Goal: Task Accomplishment & Management: Manage account settings

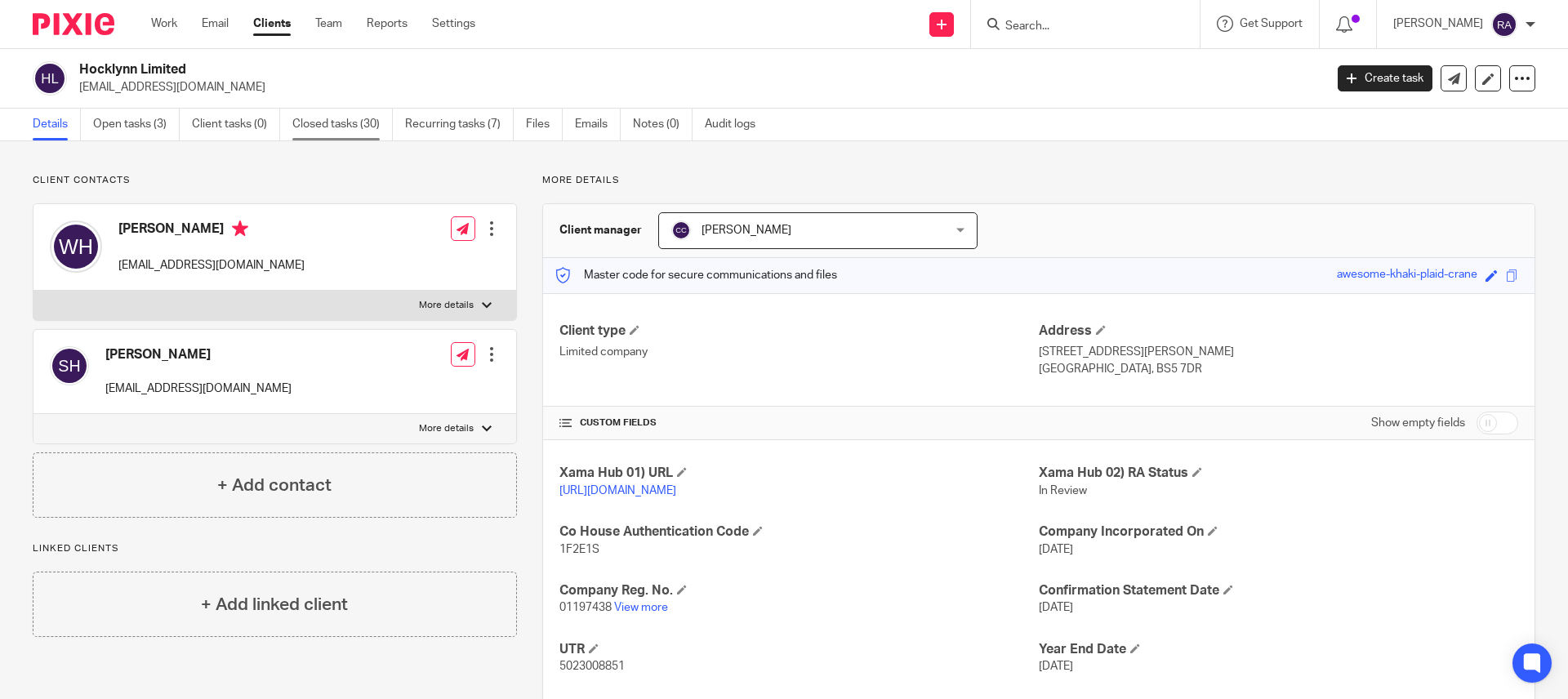
click at [321, 132] on link "Closed tasks (30)" at bounding box center [343, 125] width 101 height 32
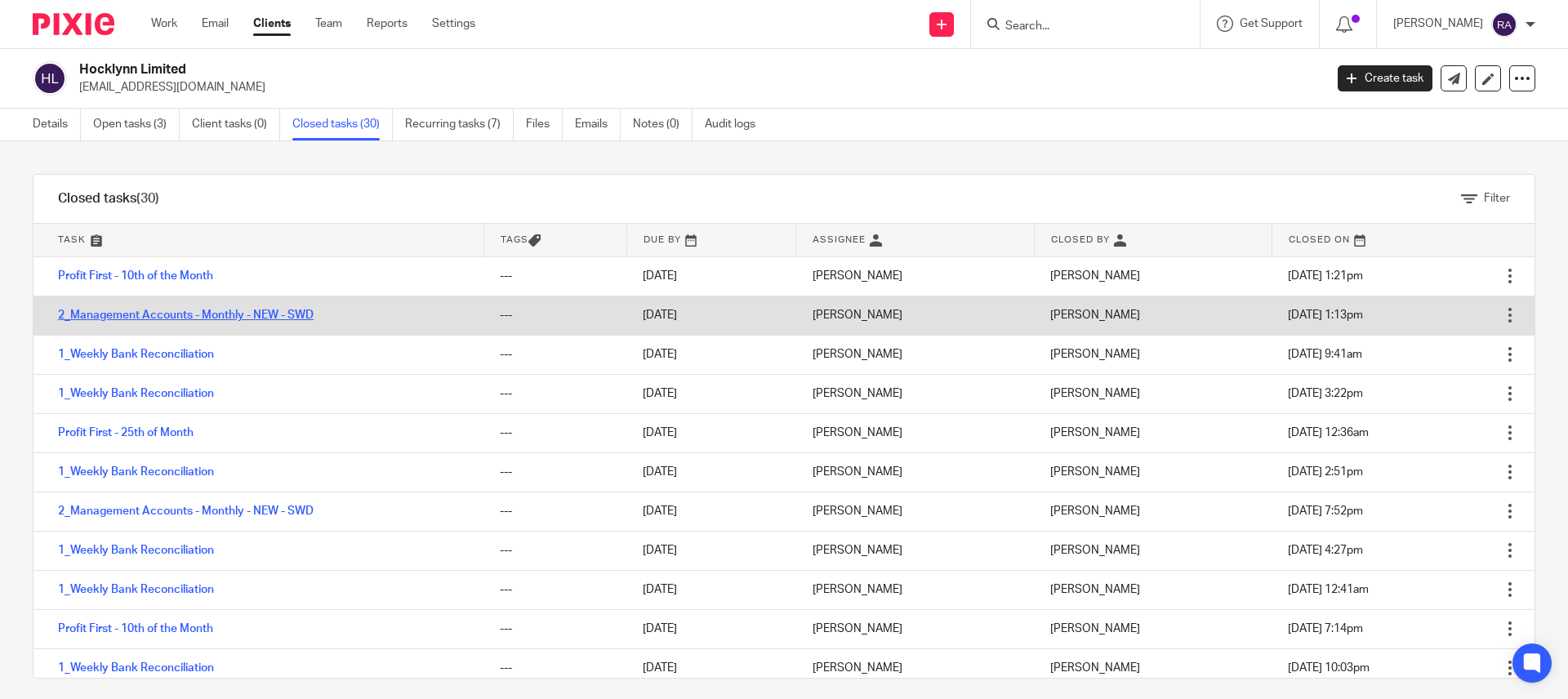
click at [134, 316] on link "2_Management Accounts - Monthly - NEW - SWD" at bounding box center [186, 315] width 256 height 12
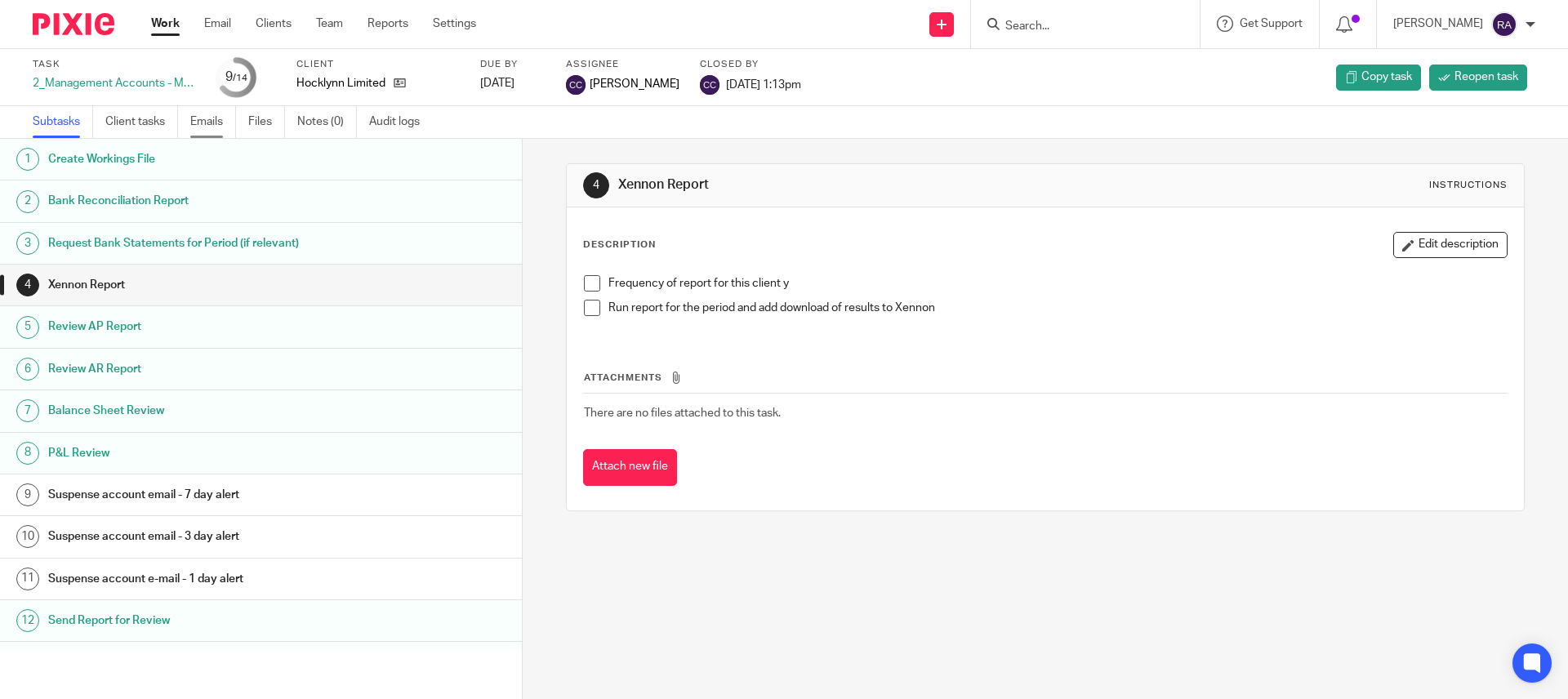
click at [196, 133] on link "Emails" at bounding box center [214, 122] width 45 height 32
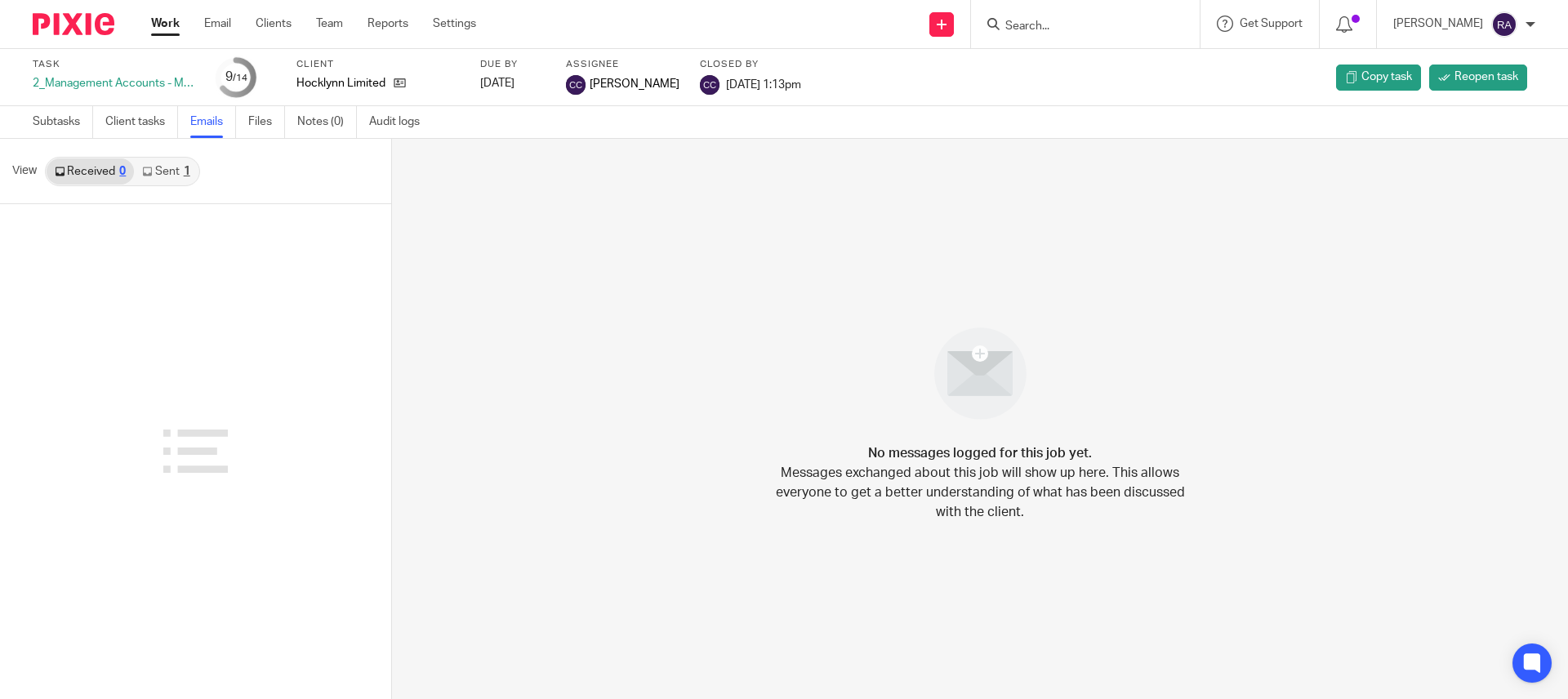
click at [163, 160] on link "Sent 1" at bounding box center [166, 171] width 63 height 26
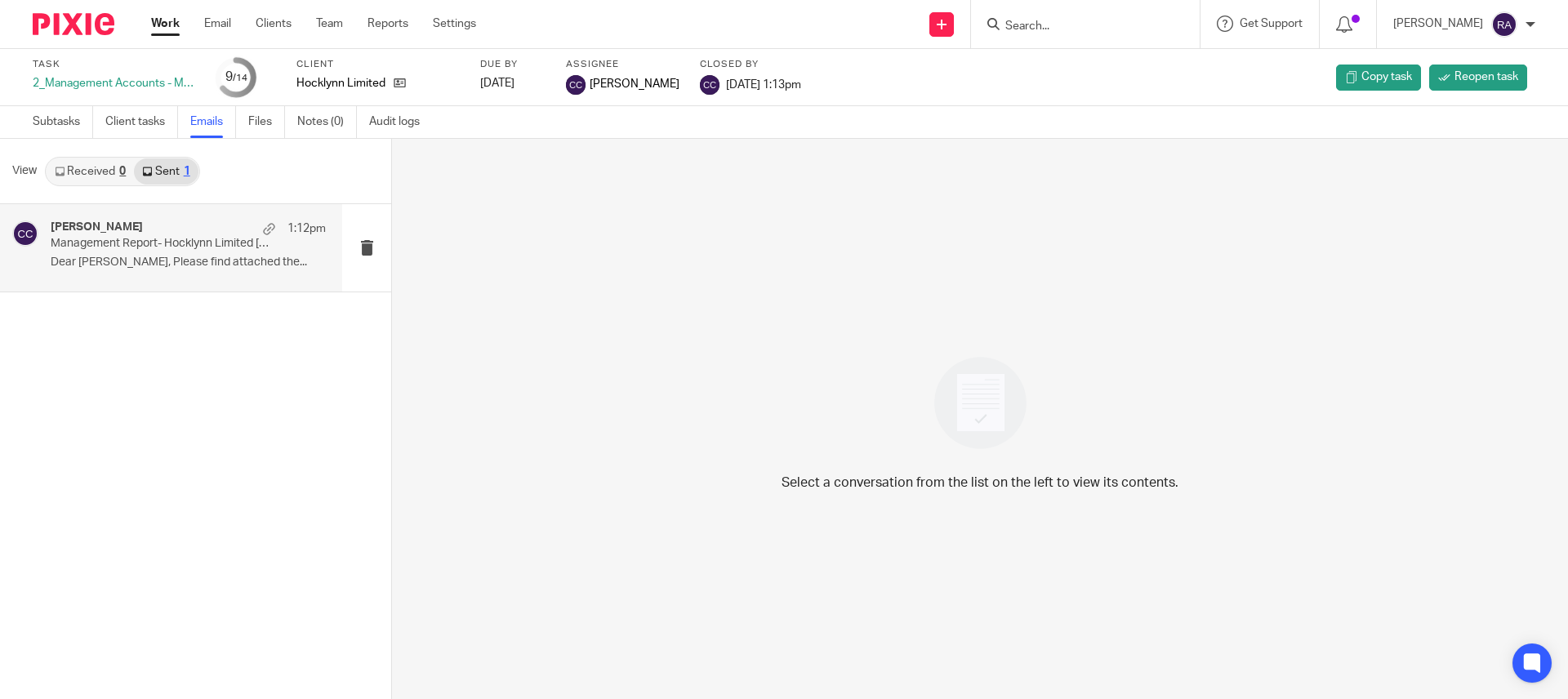
click at [160, 233] on div "Camille Caoili 1:12pm" at bounding box center [188, 228] width 275 height 17
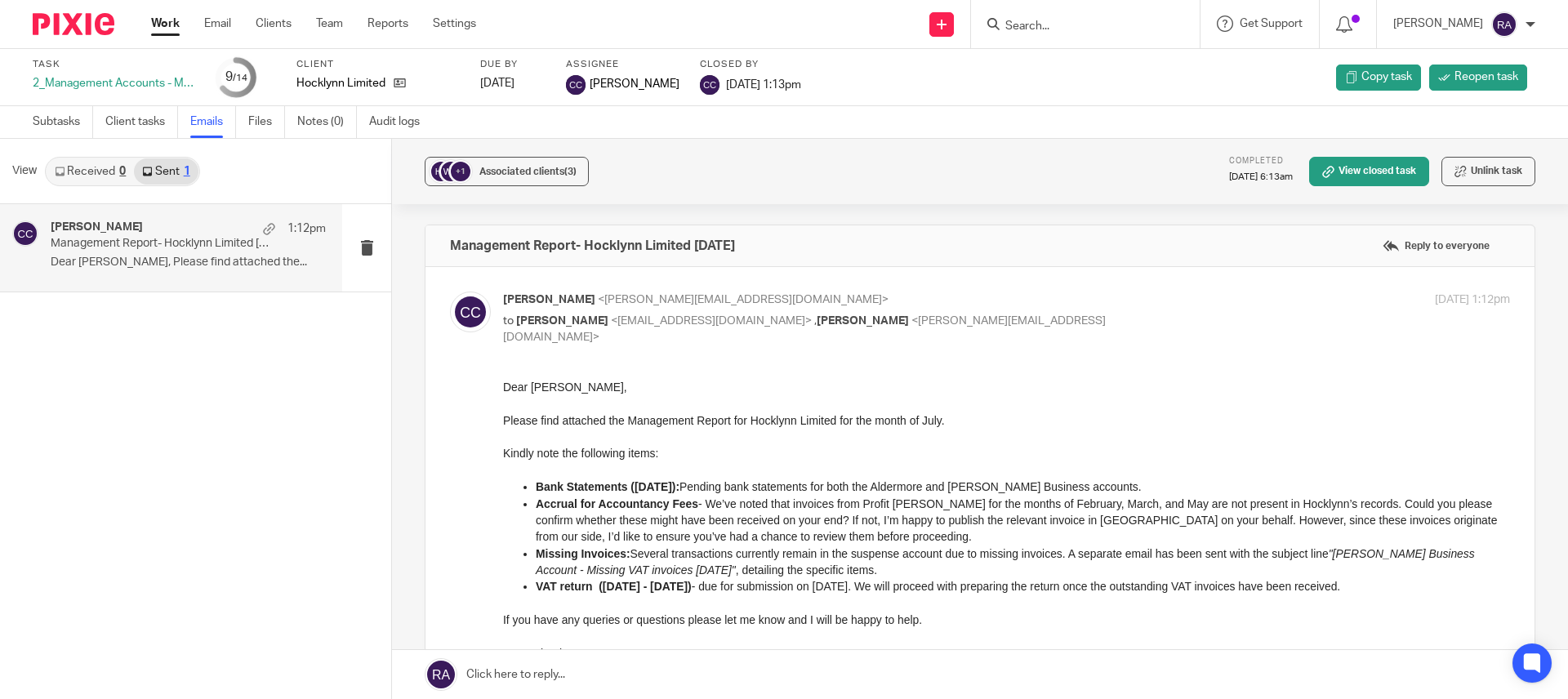
click at [1061, 23] on input "Search" at bounding box center [1077, 27] width 147 height 15
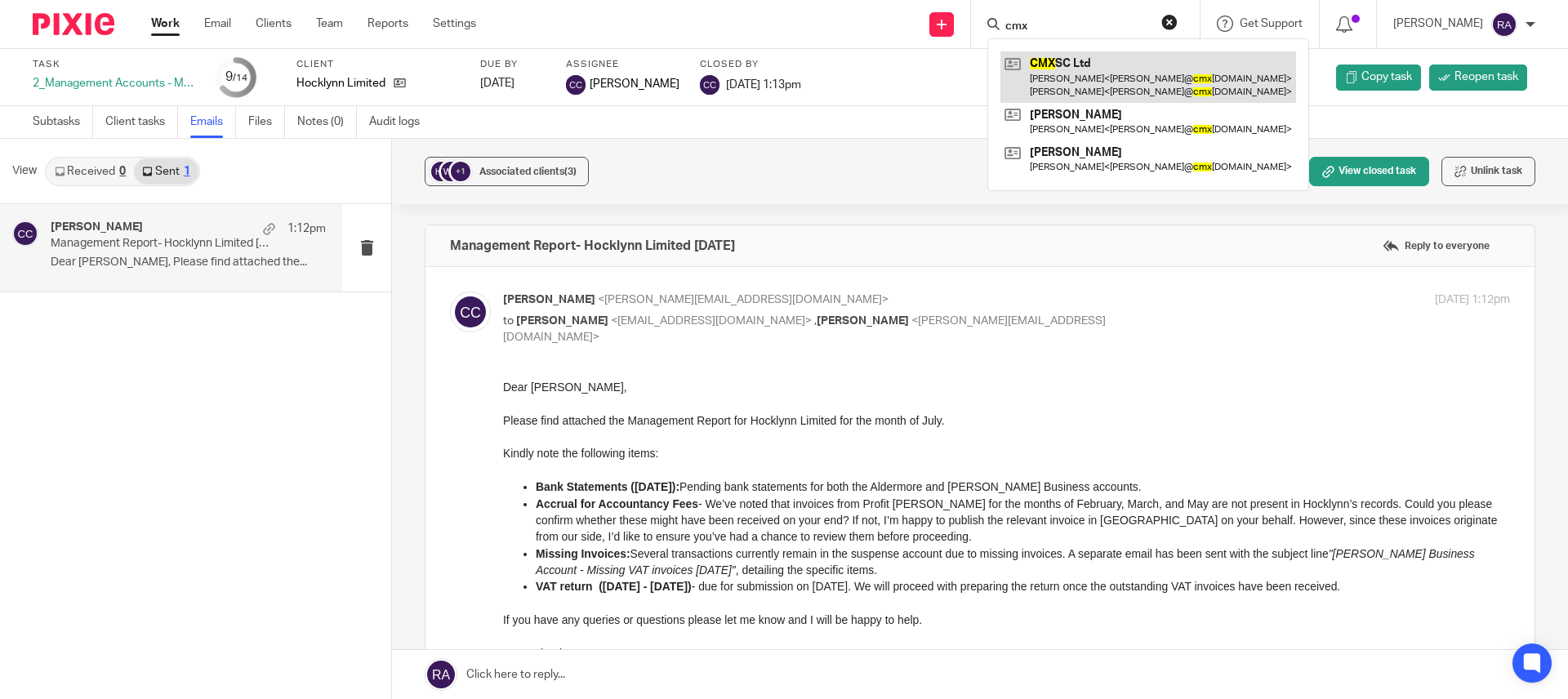
type input "cmx"
click at [1131, 76] on link at bounding box center [1148, 76] width 296 height 50
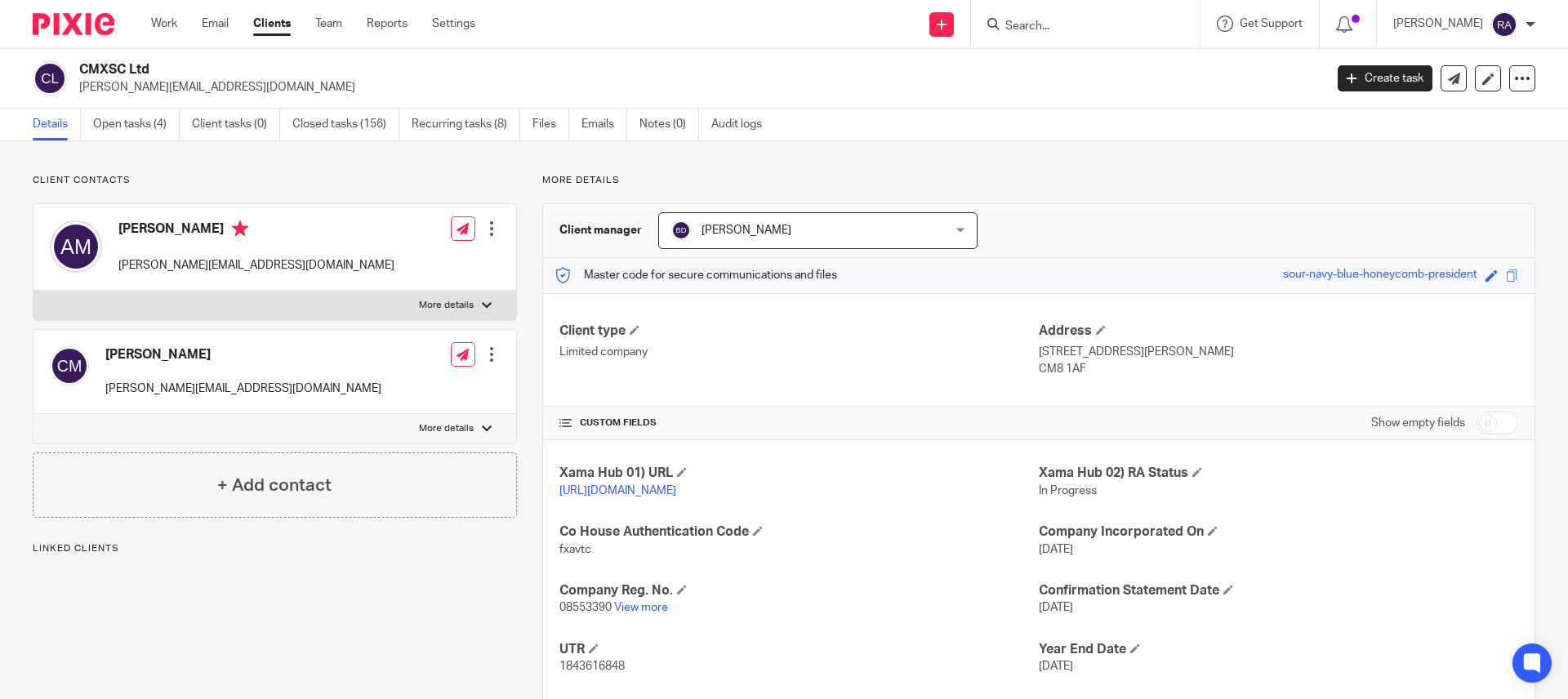
click at [151, 121] on link "Open tasks (4)" at bounding box center [136, 125] width 87 height 32
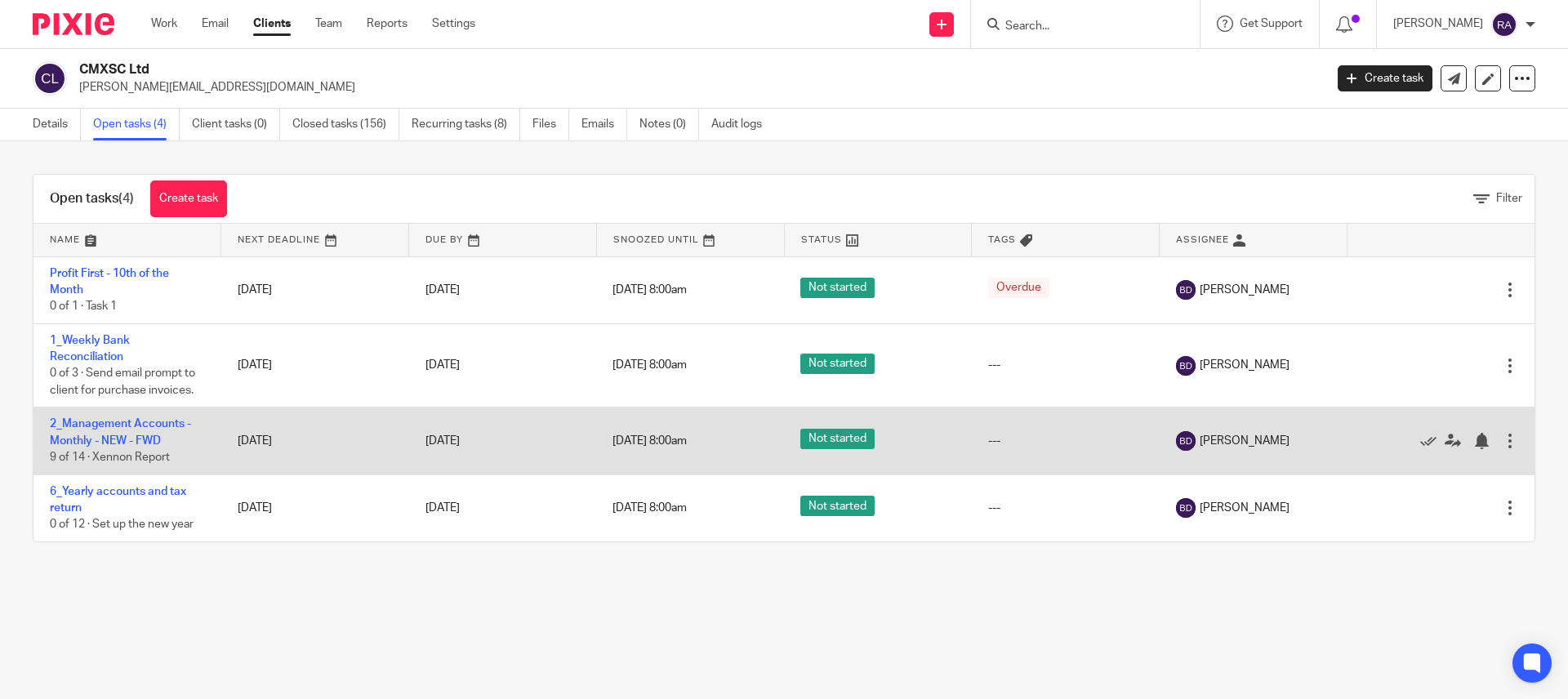
click at [128, 415] on td "2_Management Accounts - Monthly - NEW - FWD 9 of 14 · Xennon Report" at bounding box center [128, 441] width 188 height 67
click at [126, 426] on link "2_Management Accounts - Monthly - NEW - FWD" at bounding box center [120, 432] width 141 height 28
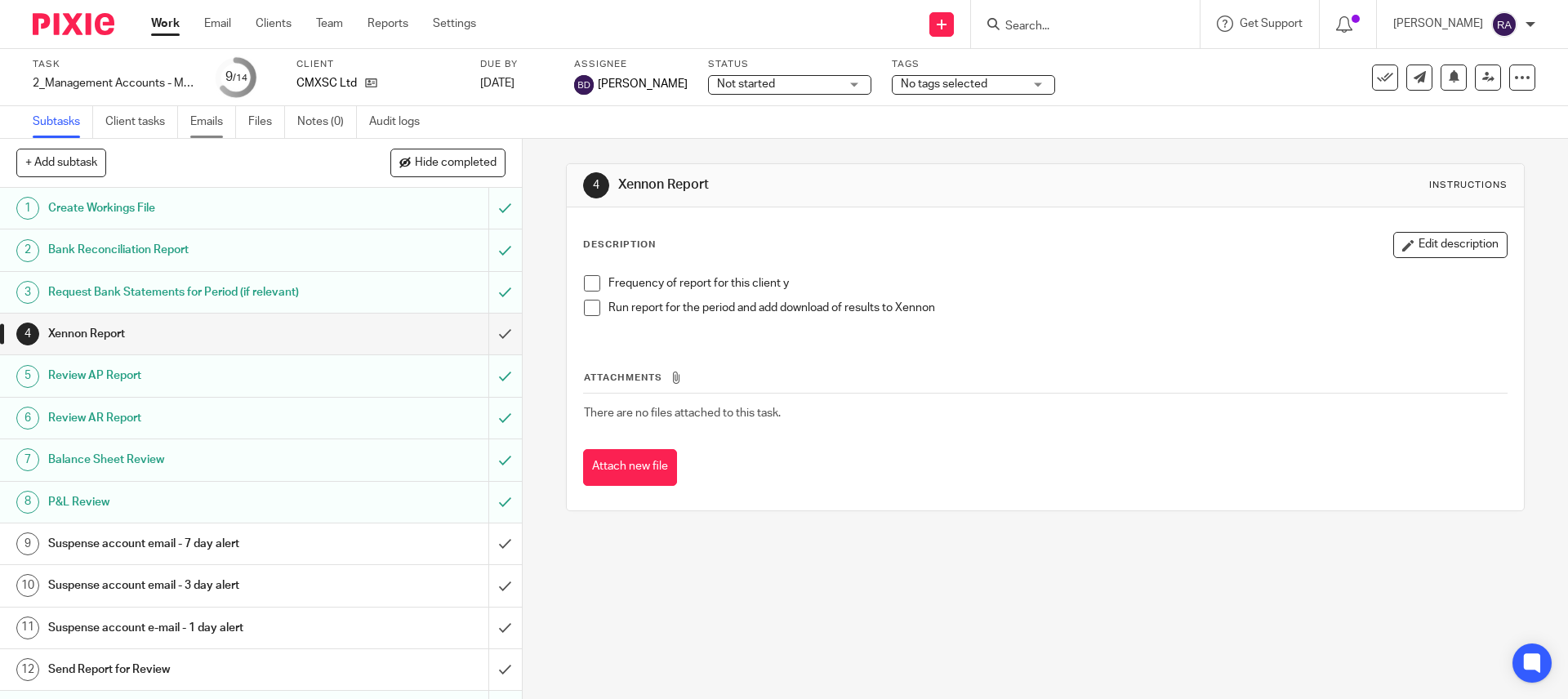
click at [203, 121] on link "Emails" at bounding box center [214, 122] width 45 height 32
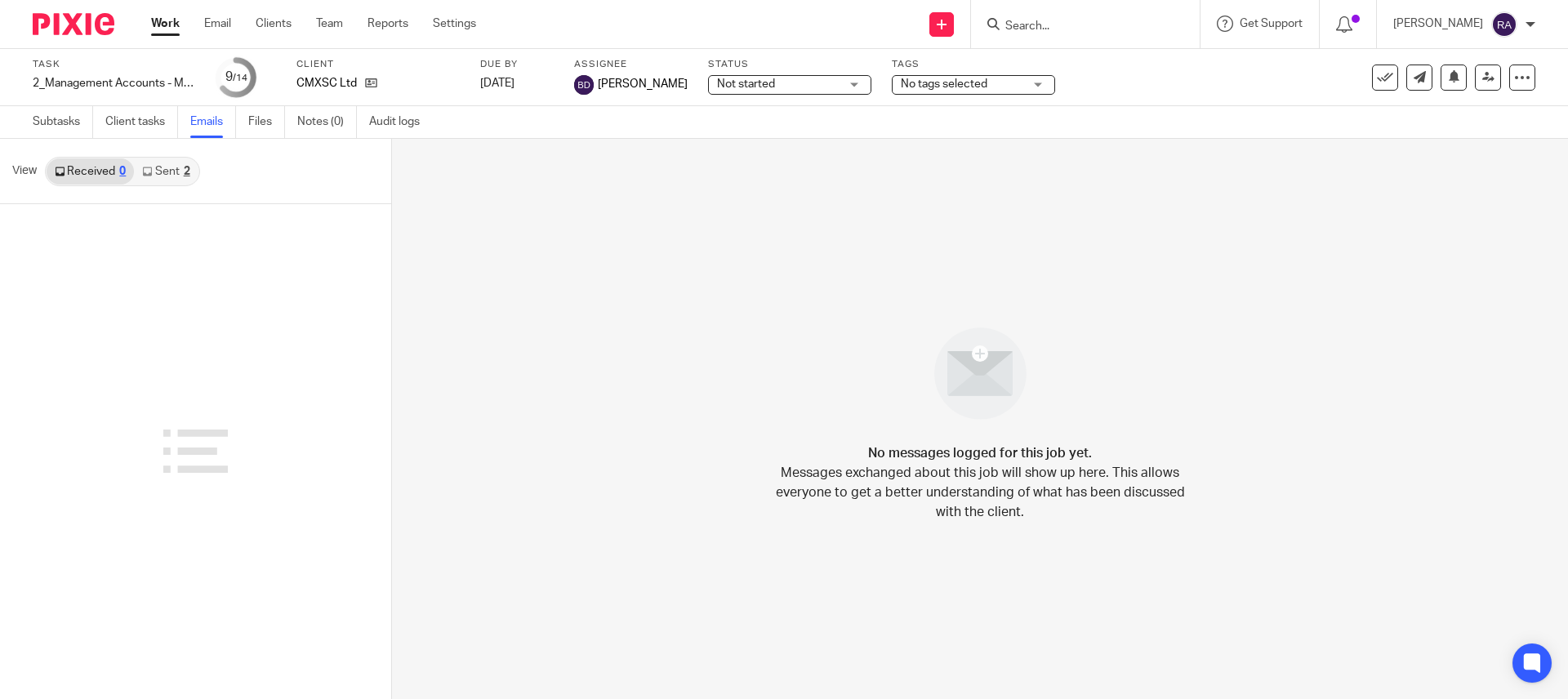
click at [174, 175] on link "Sent 2" at bounding box center [166, 171] width 63 height 26
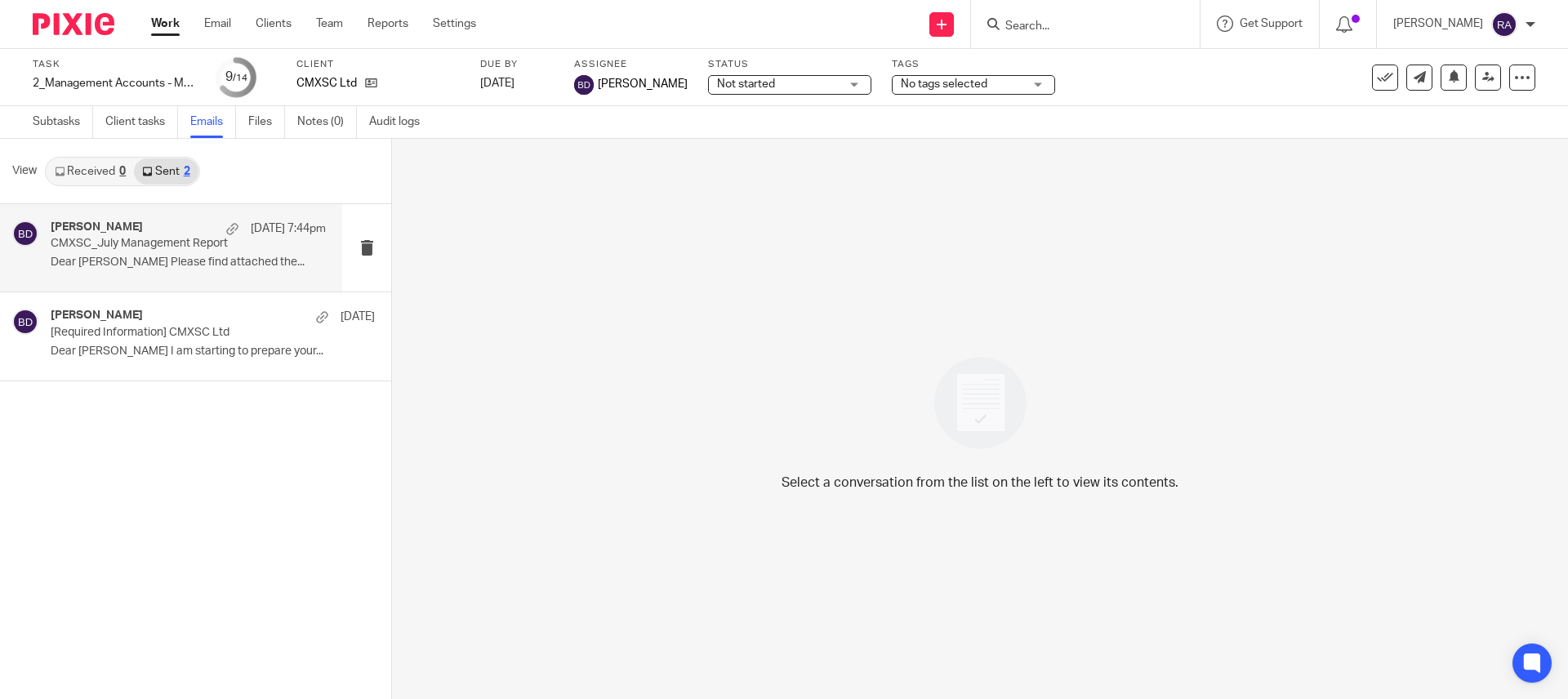
click at [176, 272] on div "Blessie Dabu 8 Aug 7:44pm CMXSC_July Management Report Dear Anna Please find at…" at bounding box center [188, 247] width 275 height 54
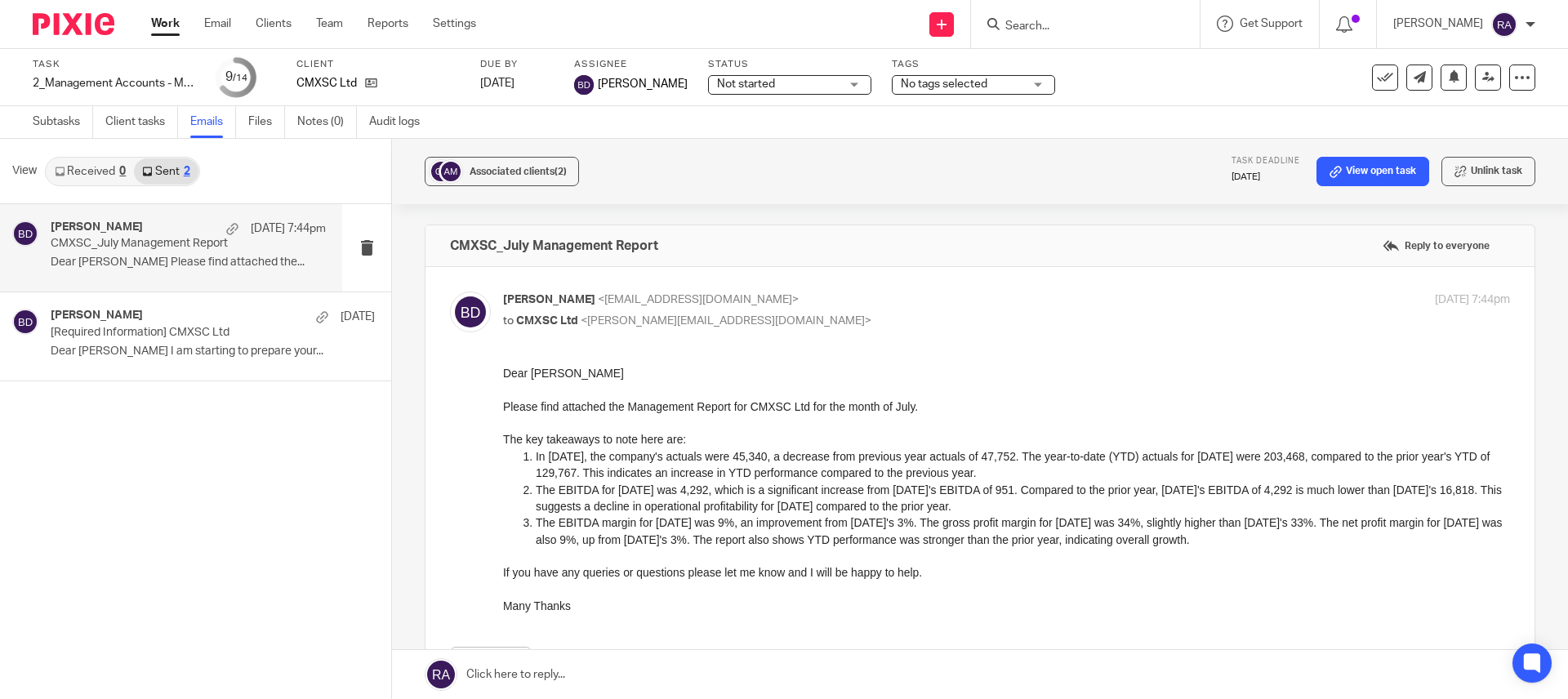
click at [170, 18] on link "Work" at bounding box center [165, 24] width 29 height 17
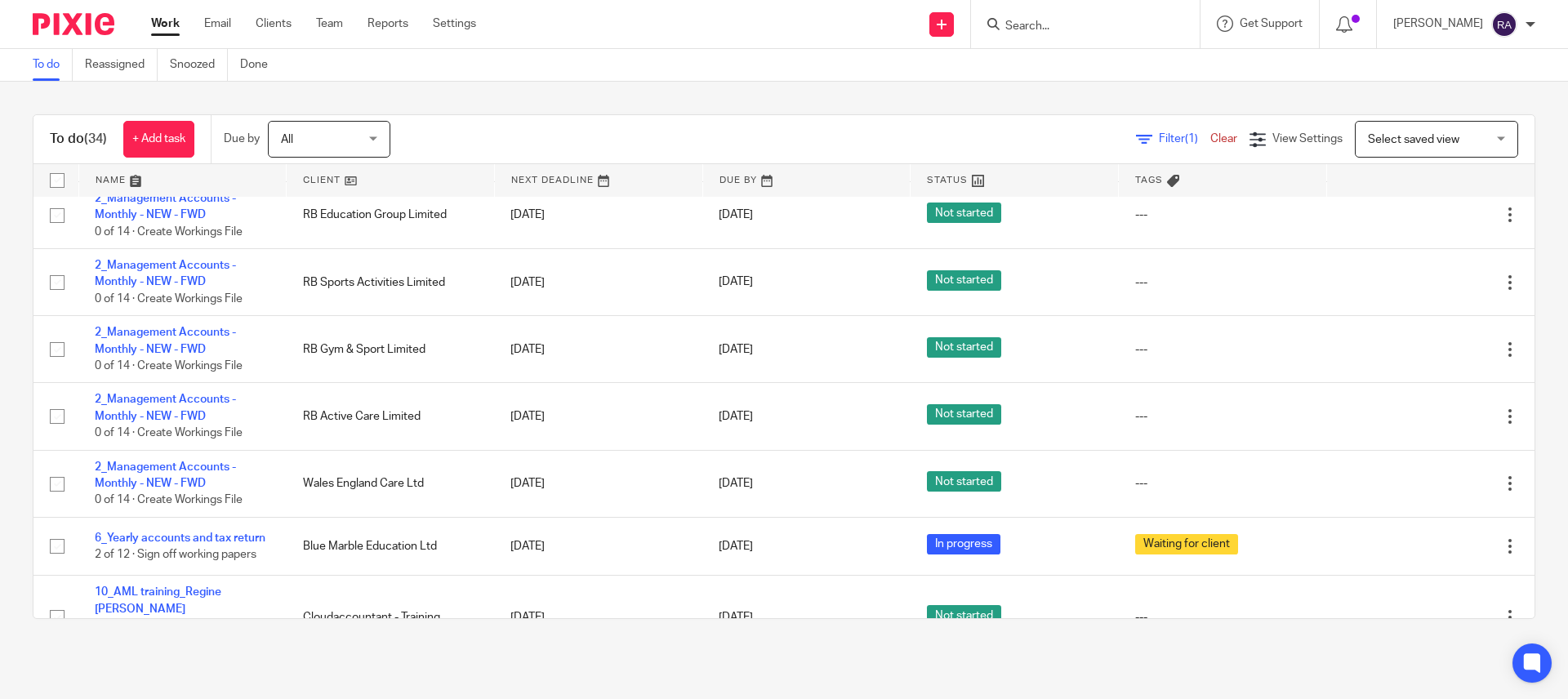
scroll to position [1831, 0]
